Goal: Information Seeking & Learning: Compare options

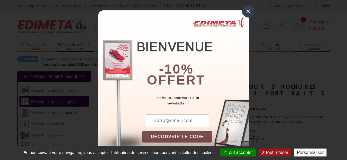
click at [245, 11] on div "×" at bounding box center [248, 11] width 13 height 13
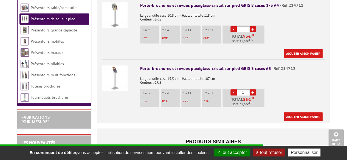
scroll to position [299, 0]
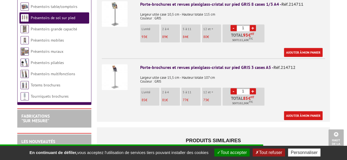
click at [129, 75] on div at bounding box center [119, 76] width 34 height 35
click at [118, 69] on img at bounding box center [115, 77] width 26 height 26
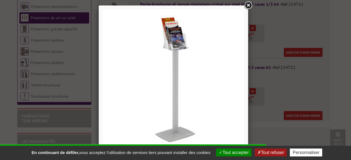
click at [247, 2] on link at bounding box center [248, 6] width 10 height 10
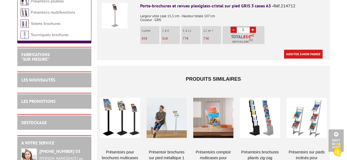
scroll to position [366, 0]
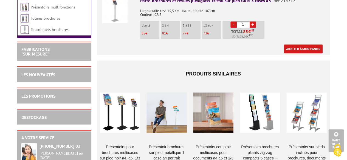
click at [121, 117] on div at bounding box center [120, 113] width 40 height 55
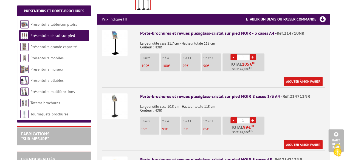
scroll to position [215, 0]
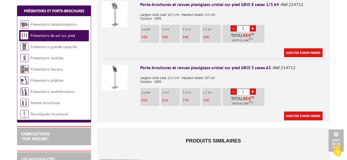
scroll to position [299, 0]
click at [117, 72] on img at bounding box center [115, 78] width 26 height 26
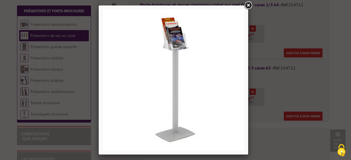
click at [248, 5] on link at bounding box center [248, 6] width 10 height 10
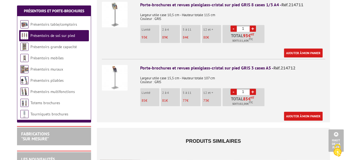
click at [125, 66] on img at bounding box center [115, 78] width 26 height 26
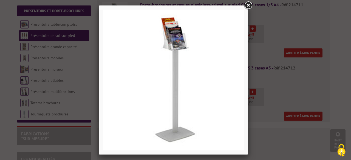
click at [250, 7] on link at bounding box center [248, 6] width 10 height 10
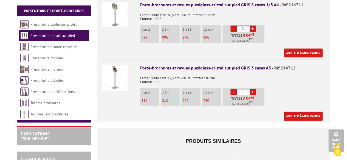
click at [208, 65] on div "Porte-brochures et revues plexiglass-cristal sur pied GRIS 3 cases A5 - Réf.214…" at bounding box center [232, 68] width 185 height 6
